Goal: Information Seeking & Learning: Learn about a topic

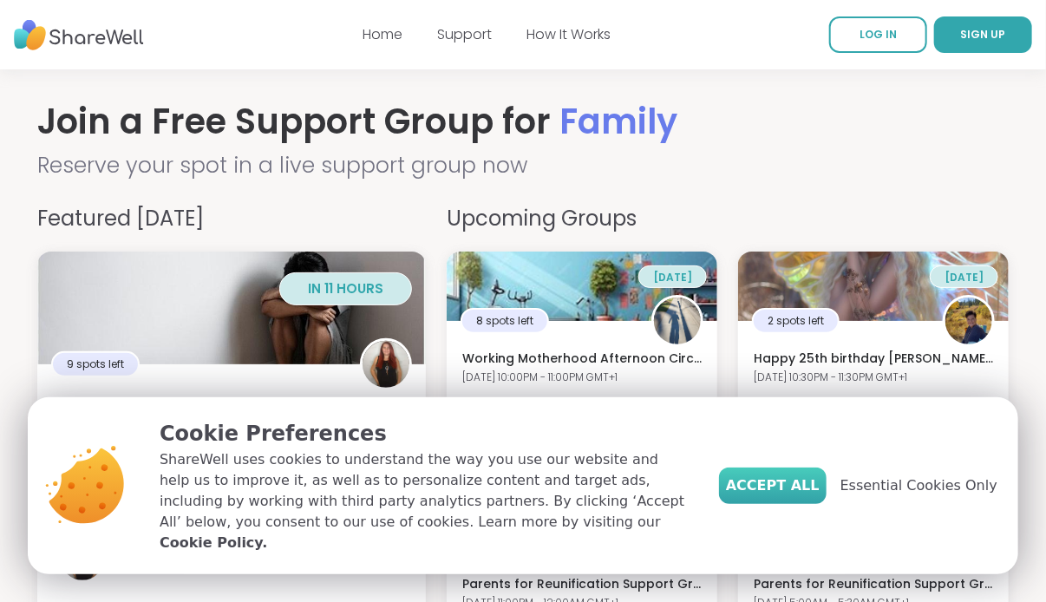
click at [811, 496] on span "Accept All" at bounding box center [773, 485] width 94 height 21
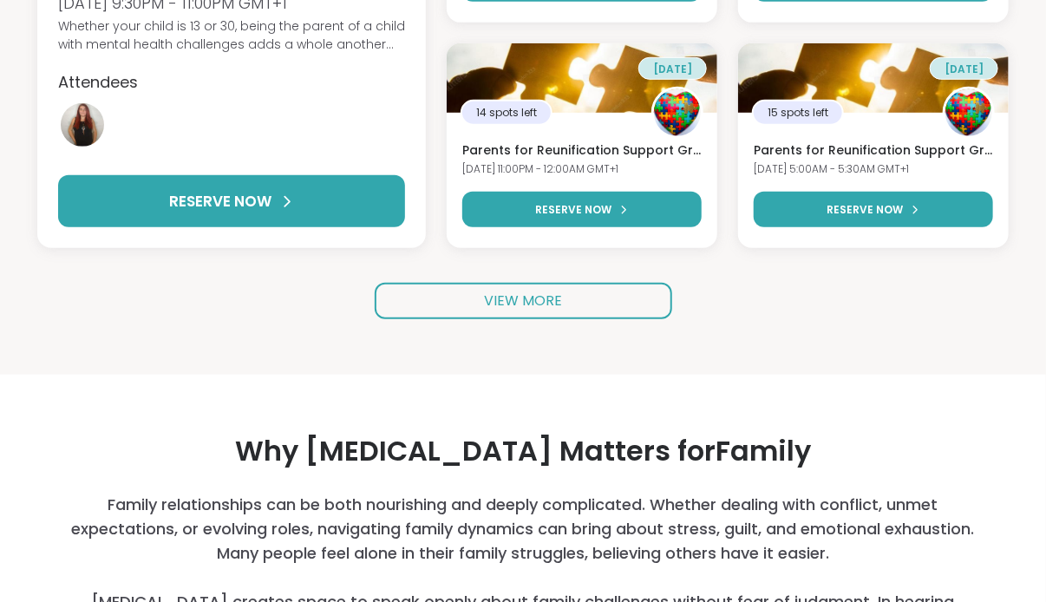
scroll to position [394, 0]
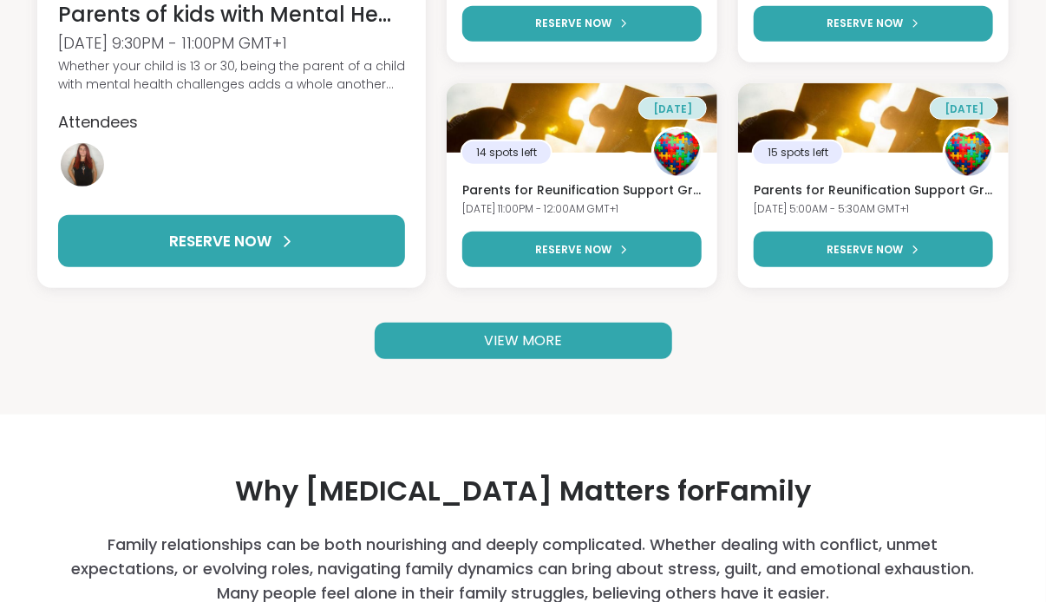
click at [552, 336] on span "VIEW MORE" at bounding box center [523, 341] width 78 height 20
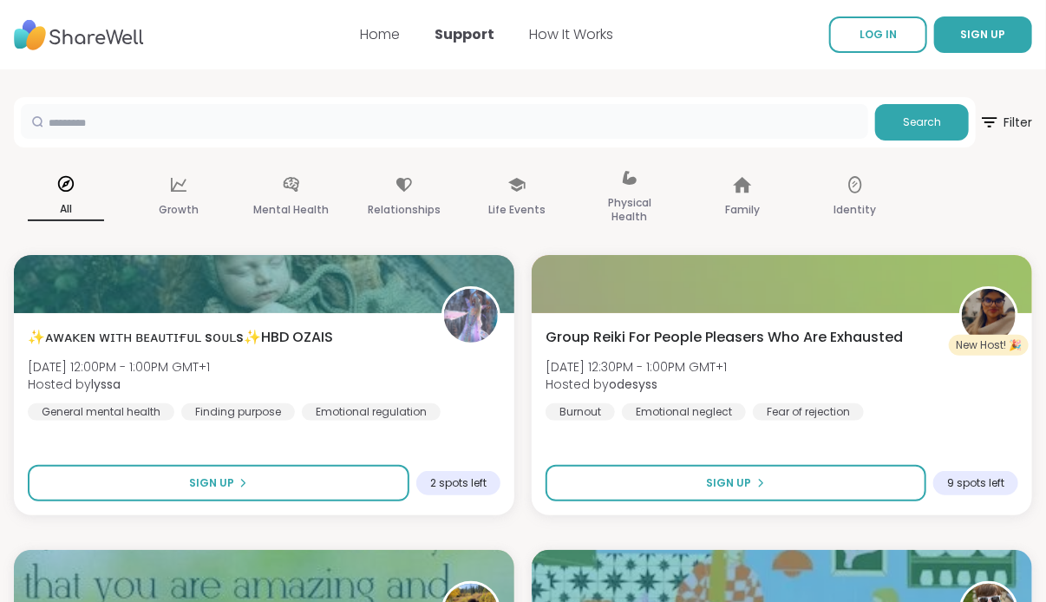
click at [272, 124] on input "text" at bounding box center [445, 121] width 848 height 35
type input "**********"
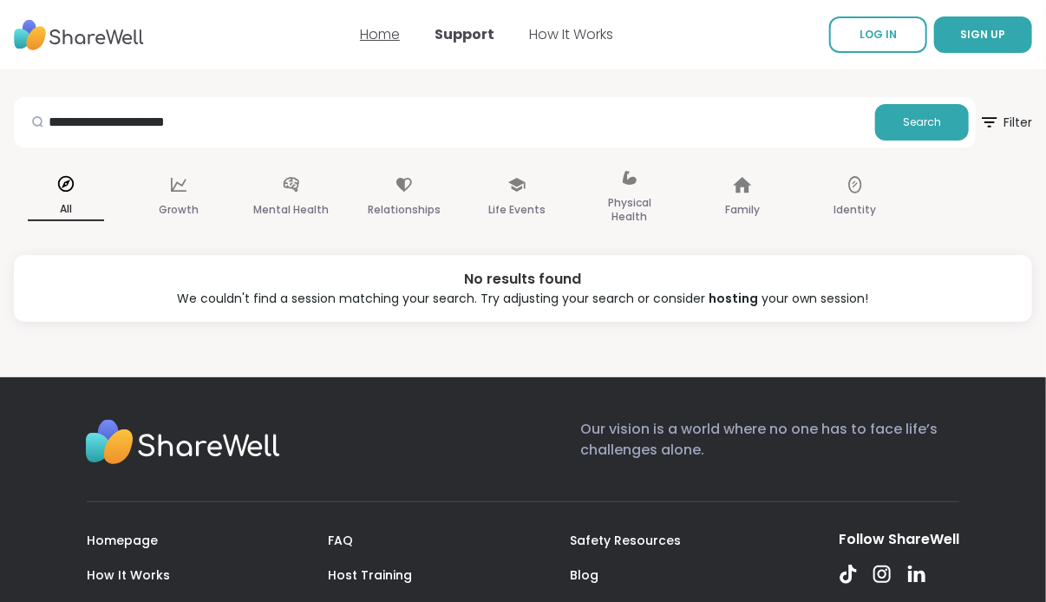
click at [386, 35] on link "Home" at bounding box center [380, 34] width 40 height 20
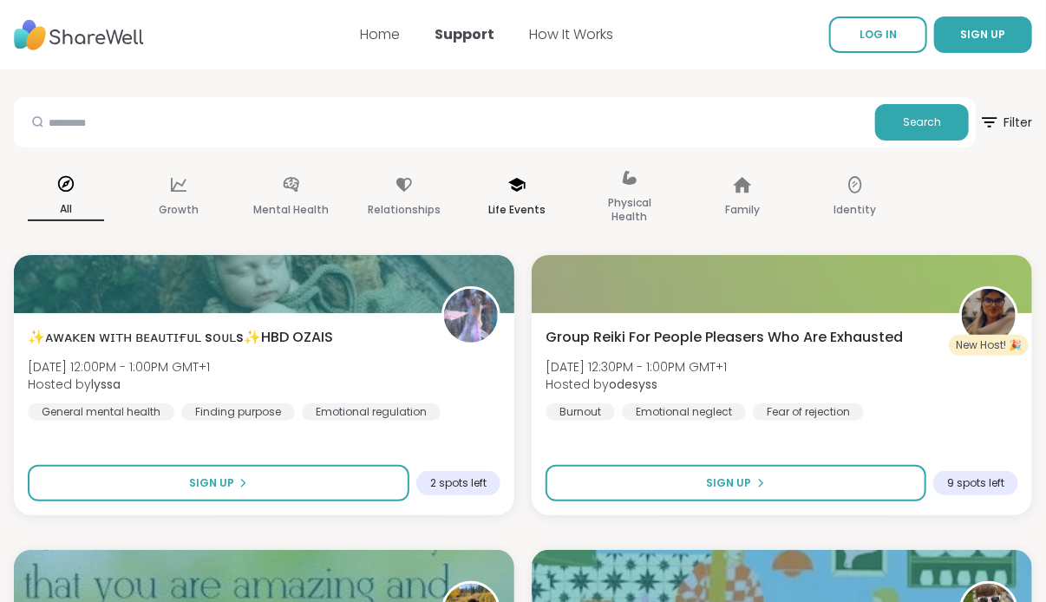
click at [514, 179] on icon at bounding box center [516, 185] width 17 height 14
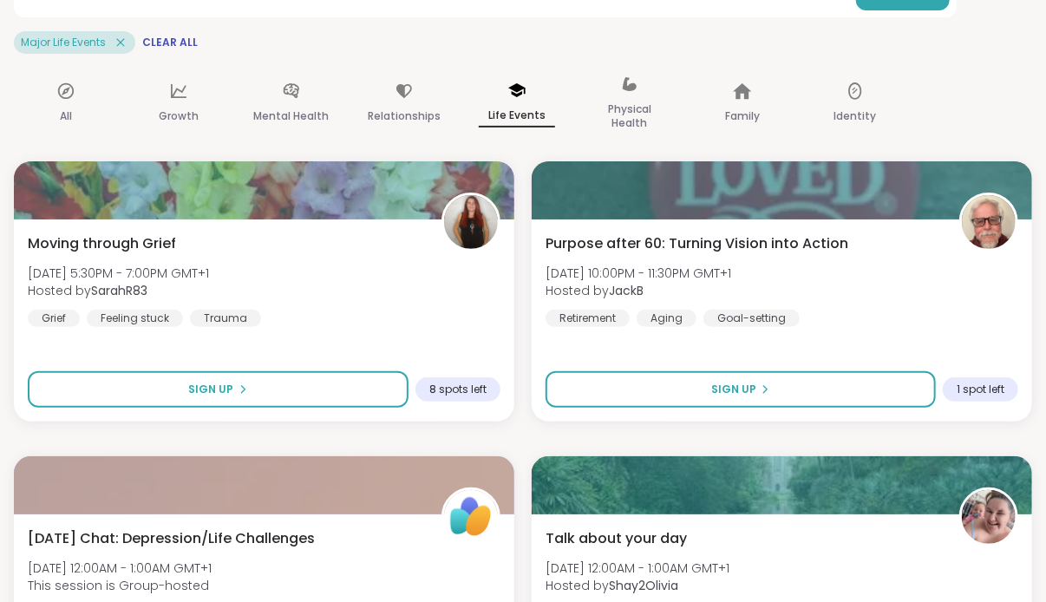
scroll to position [18, 0]
